Goal: Information Seeking & Learning: Learn about a topic

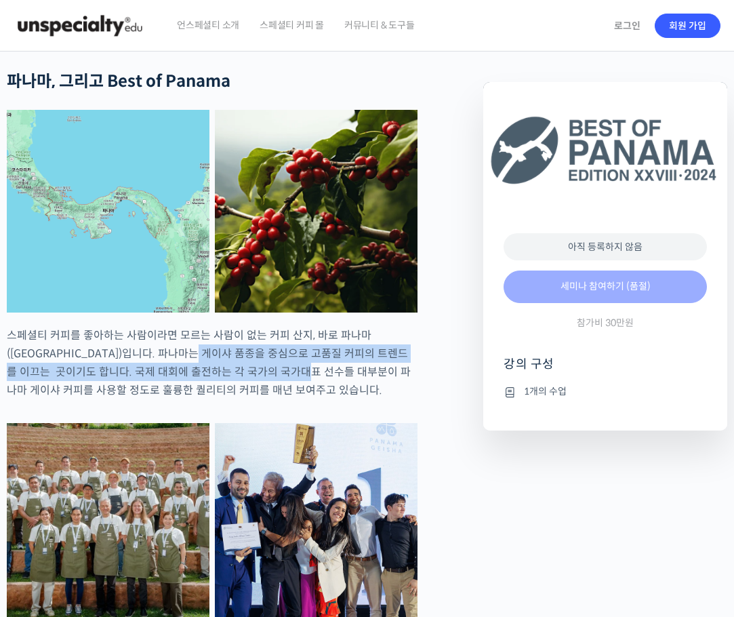
drag, startPoint x: 167, startPoint y: 346, endPoint x: 267, endPoint y: 374, distance: 103.5
click at [267, 374] on p "스페셜티 커피를 좋아하는 사람이라면 모르는 사람이 없는 커피 산지, 바로 파나마([GEOGRAPHIC_DATA])입니다. 파나마는 게이샤 품종…" at bounding box center [212, 362] width 411 height 73
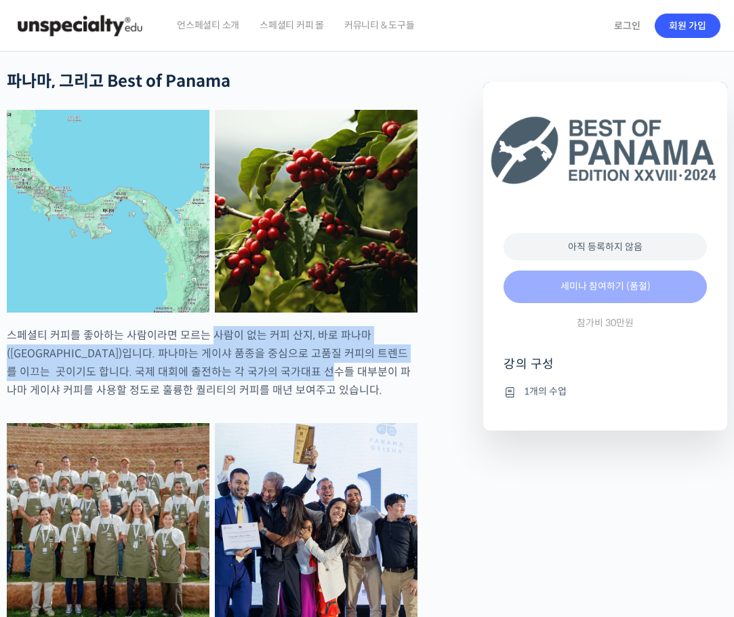
drag, startPoint x: 267, startPoint y: 374, endPoint x: 210, endPoint y: 334, distance: 69.2
click at [210, 334] on p "스페셜티 커피를 좋아하는 사람이라면 모르는 사람이 없는 커피 산지, 바로 파나마([GEOGRAPHIC_DATA])입니다. 파나마는 게이샤 품종…" at bounding box center [212, 362] width 411 height 73
drag, startPoint x: 210, startPoint y: 334, endPoint x: 239, endPoint y: 374, distance: 49.0
click at [239, 374] on p "스페셜티 커피를 좋아하는 사람이라면 모르는 사람이 없는 커피 산지, 바로 파나마([GEOGRAPHIC_DATA])입니다. 파나마는 게이샤 품종…" at bounding box center [212, 362] width 411 height 73
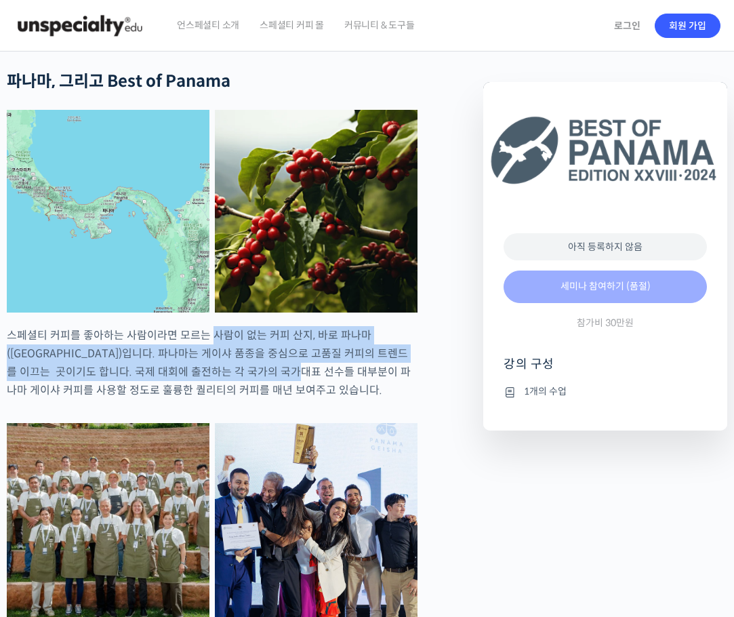
click at [239, 374] on p "스페셜티 커피를 좋아하는 사람이라면 모르는 사람이 없는 커피 산지, 바로 파나마([GEOGRAPHIC_DATA])입니다. 파나마는 게이샤 품종…" at bounding box center [212, 362] width 411 height 73
drag, startPoint x: 239, startPoint y: 374, endPoint x: 165, endPoint y: 337, distance: 82.5
click at [165, 337] on p "스페셜티 커피를 좋아하는 사람이라면 모르는 사람이 없는 커피 산지, 바로 파나마([GEOGRAPHIC_DATA])입니다. 파나마는 게이샤 품종…" at bounding box center [212, 362] width 411 height 73
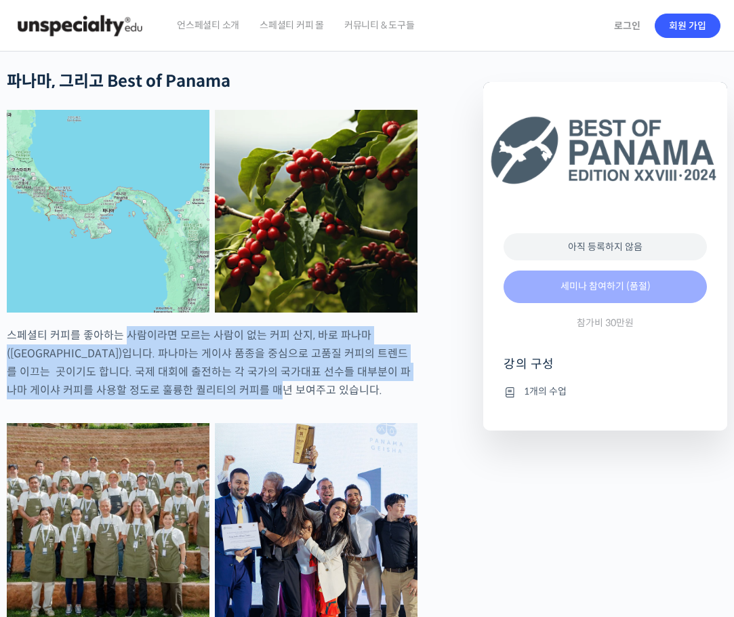
drag, startPoint x: 165, startPoint y: 337, endPoint x: 214, endPoint y: 382, distance: 66.2
click at [214, 382] on p "스페셜티 커피를 좋아하는 사람이라면 모르는 사람이 없는 커피 산지, 바로 파나마([GEOGRAPHIC_DATA])입니다. 파나마는 게이샤 품종…" at bounding box center [212, 362] width 411 height 73
drag, startPoint x: 214, startPoint y: 382, endPoint x: 163, endPoint y: 341, distance: 65.1
click at [163, 341] on p "스페셜티 커피를 좋아하는 사람이라면 모르는 사람이 없는 커피 산지, 바로 파나마([GEOGRAPHIC_DATA])입니다. 파나마는 게이샤 품종…" at bounding box center [212, 362] width 411 height 73
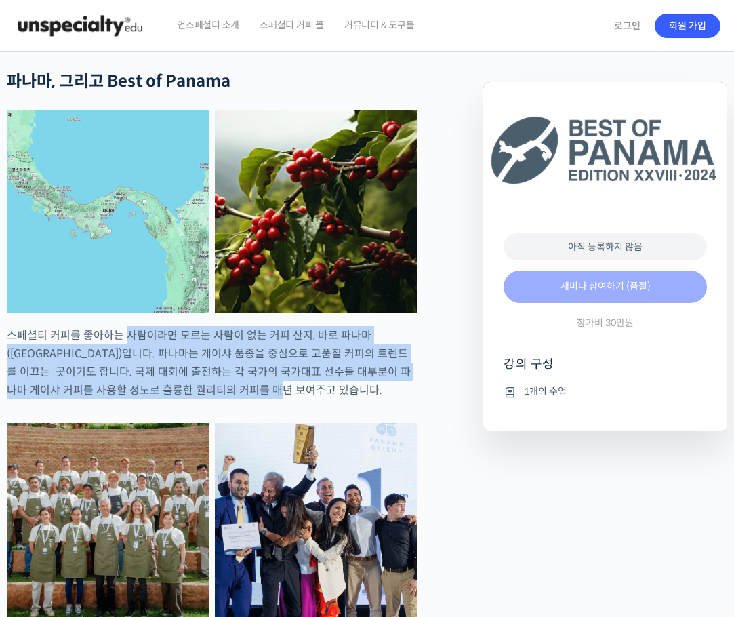
click at [163, 341] on p "스페셜티 커피를 좋아하는 사람이라면 모르는 사람이 없는 커피 산지, 바로 파나마([GEOGRAPHIC_DATA])입니다. 파나마는 게이샤 품종…" at bounding box center [212, 362] width 411 height 73
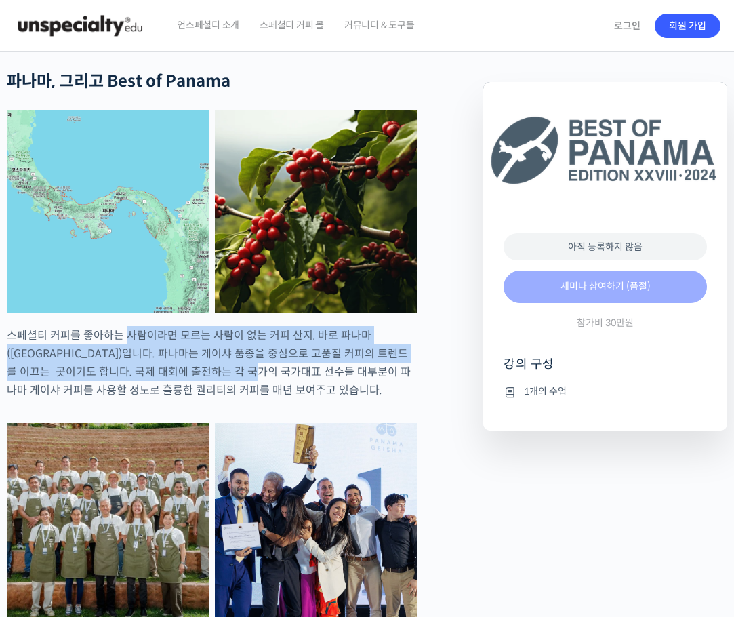
drag, startPoint x: 163, startPoint y: 341, endPoint x: 214, endPoint y: 377, distance: 62.8
click at [214, 377] on p "스페셜티 커피를 좋아하는 사람이라면 모르는 사람이 없는 커피 산지, 바로 파나마([GEOGRAPHIC_DATA])입니다. 파나마는 게이샤 품종…" at bounding box center [212, 362] width 411 height 73
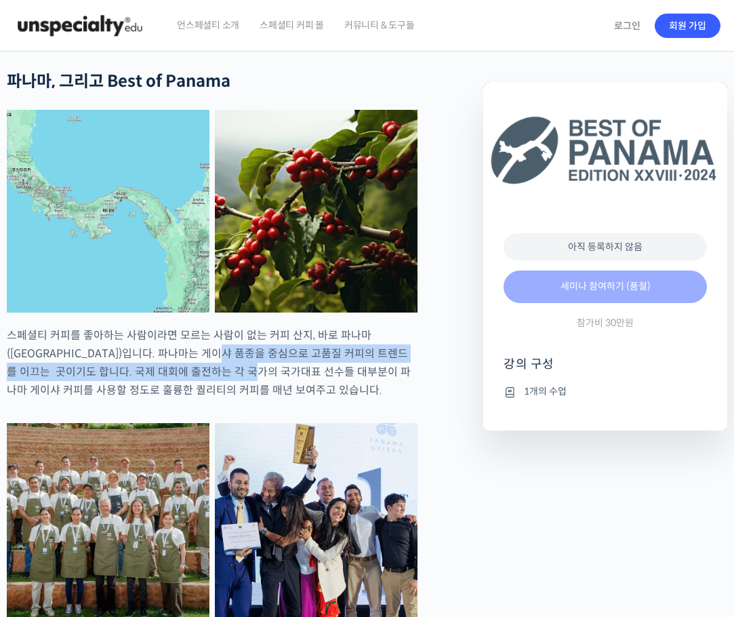
drag, startPoint x: 214, startPoint y: 377, endPoint x: 188, endPoint y: 344, distance: 42.5
click at [189, 345] on p "스페셜티 커피를 좋아하는 사람이라면 모르는 사람이 없는 커피 산지, 바로 파나마([GEOGRAPHIC_DATA])입니다. 파나마는 게이샤 품종…" at bounding box center [212, 362] width 411 height 73
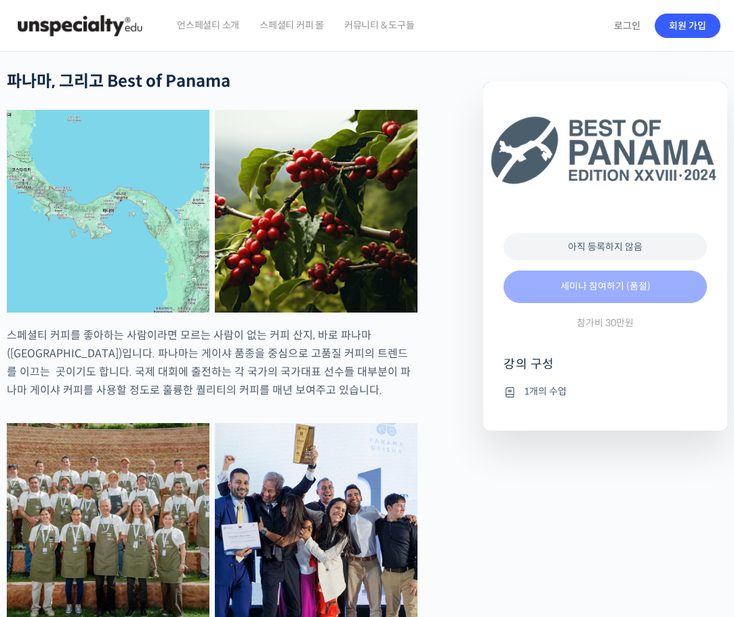
click at [188, 344] on p "스페셜티 커피를 좋아하는 사람이라면 모르는 사람이 없는 커피 산지, 바로 파나마([GEOGRAPHIC_DATA])입니다. 파나마는 게이샤 품종…" at bounding box center [212, 362] width 411 height 73
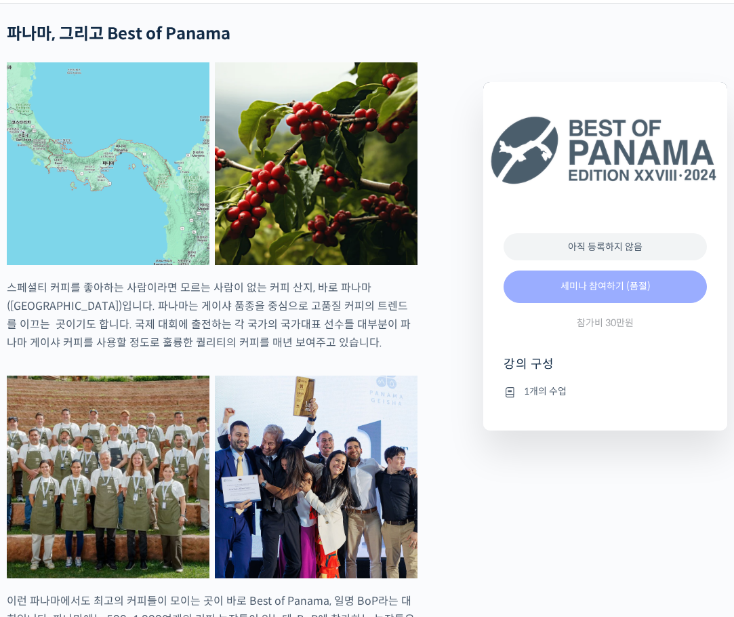
scroll to position [407, 0]
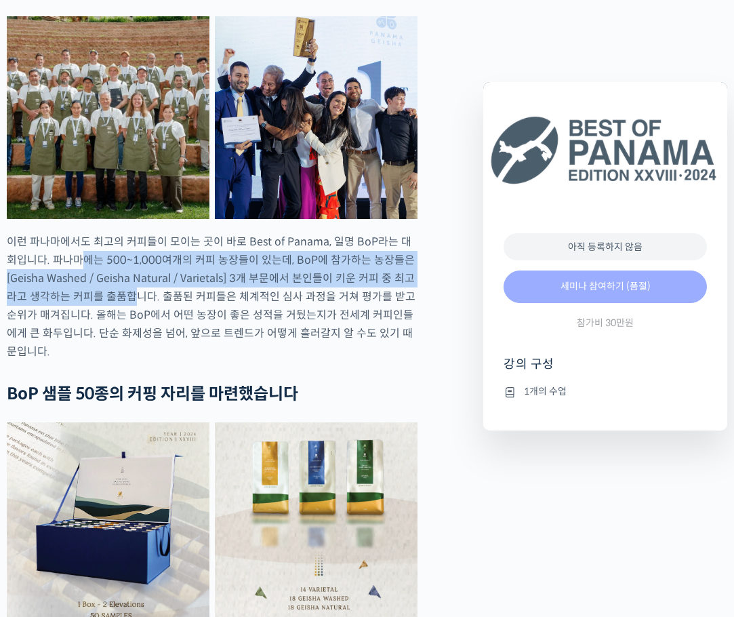
drag, startPoint x: 67, startPoint y: 258, endPoint x: 138, endPoint y: 288, distance: 76.8
click at [138, 288] on p "이런 파나마에서도 최고의 커피들이 모이는 곳이 바로 Best of Panama, 일명 BoP라는 대회입니다. 파나마에는 500~1,000여개의…" at bounding box center [212, 297] width 411 height 128
drag, startPoint x: 138, startPoint y: 288, endPoint x: 107, endPoint y: 264, distance: 39.1
click at [107, 264] on p "이런 파나마에서도 최고의 커피들이 모이는 곳이 바로 Best of Panama, 일명 BoP라는 대회입니다. 파나마에는 500~1,000여개의…" at bounding box center [212, 297] width 411 height 128
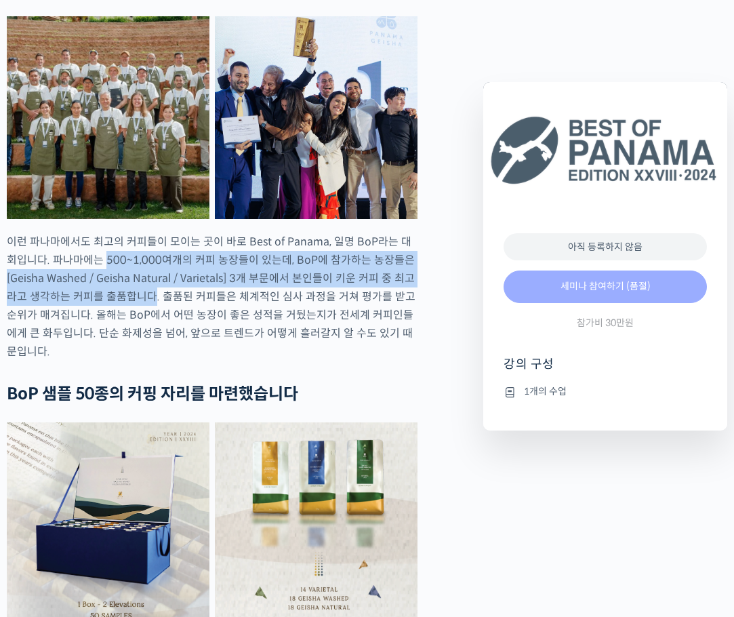
click at [107, 264] on p "이런 파나마에서도 최고의 커피들이 모이는 곳이 바로 Best of Panama, 일명 BoP라는 대회입니다. 파나마에는 500~1,000여개의…" at bounding box center [212, 297] width 411 height 128
drag, startPoint x: 107, startPoint y: 264, endPoint x: 134, endPoint y: 290, distance: 37.4
click at [134, 290] on p "이런 파나마에서도 최고의 커피들이 모이는 곳이 바로 Best of Panama, 일명 BoP라는 대회입니다. 파나마에는 500~1,000여개의…" at bounding box center [212, 297] width 411 height 128
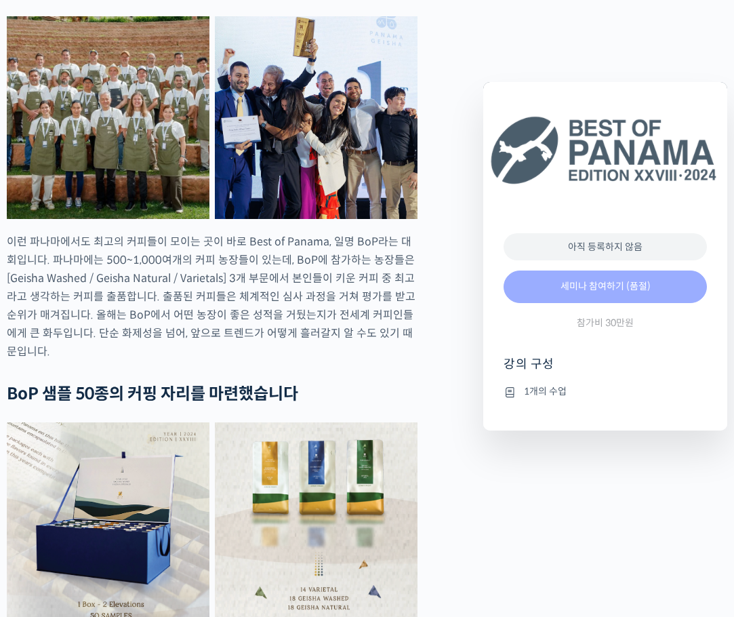
click at [387, 313] on p "이런 파나마에서도 최고의 커피들이 모이는 곳이 바로 Best of Panama, 일명 BoP라는 대회입니다. 파나마에는 500~1,000여개의…" at bounding box center [212, 297] width 411 height 128
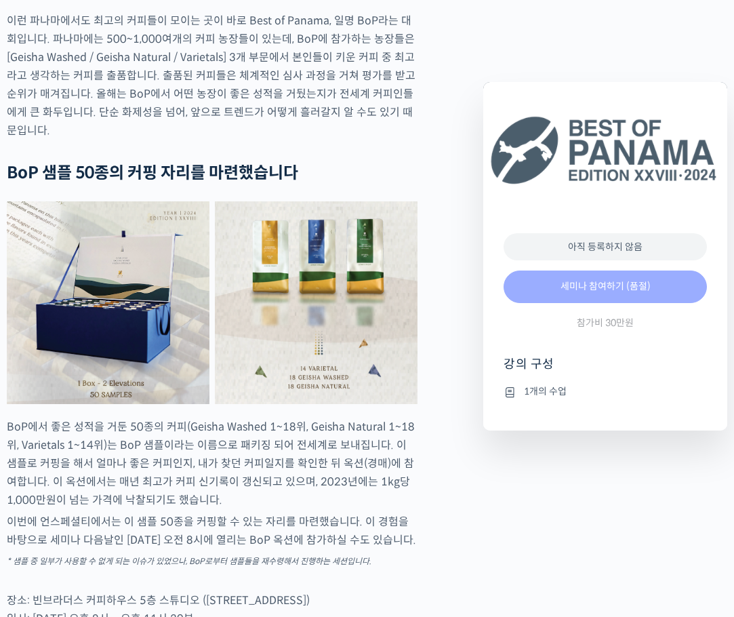
scroll to position [746, 0]
